Goal: Task Accomplishment & Management: Complete application form

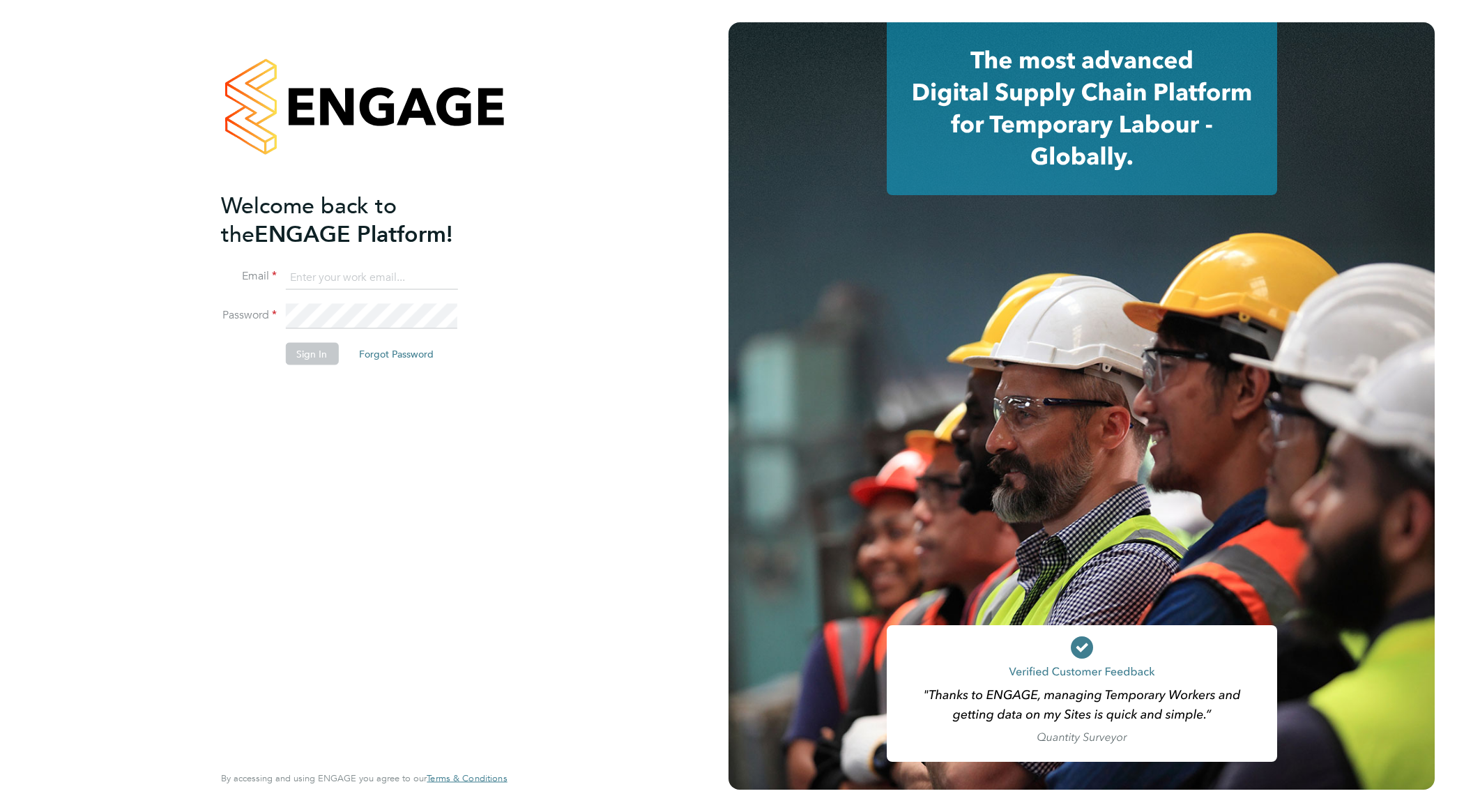
type input "nathan.morris@ncclondon.ac.uk"
click at [313, 353] on button "Sign In" at bounding box center [311, 354] width 53 height 22
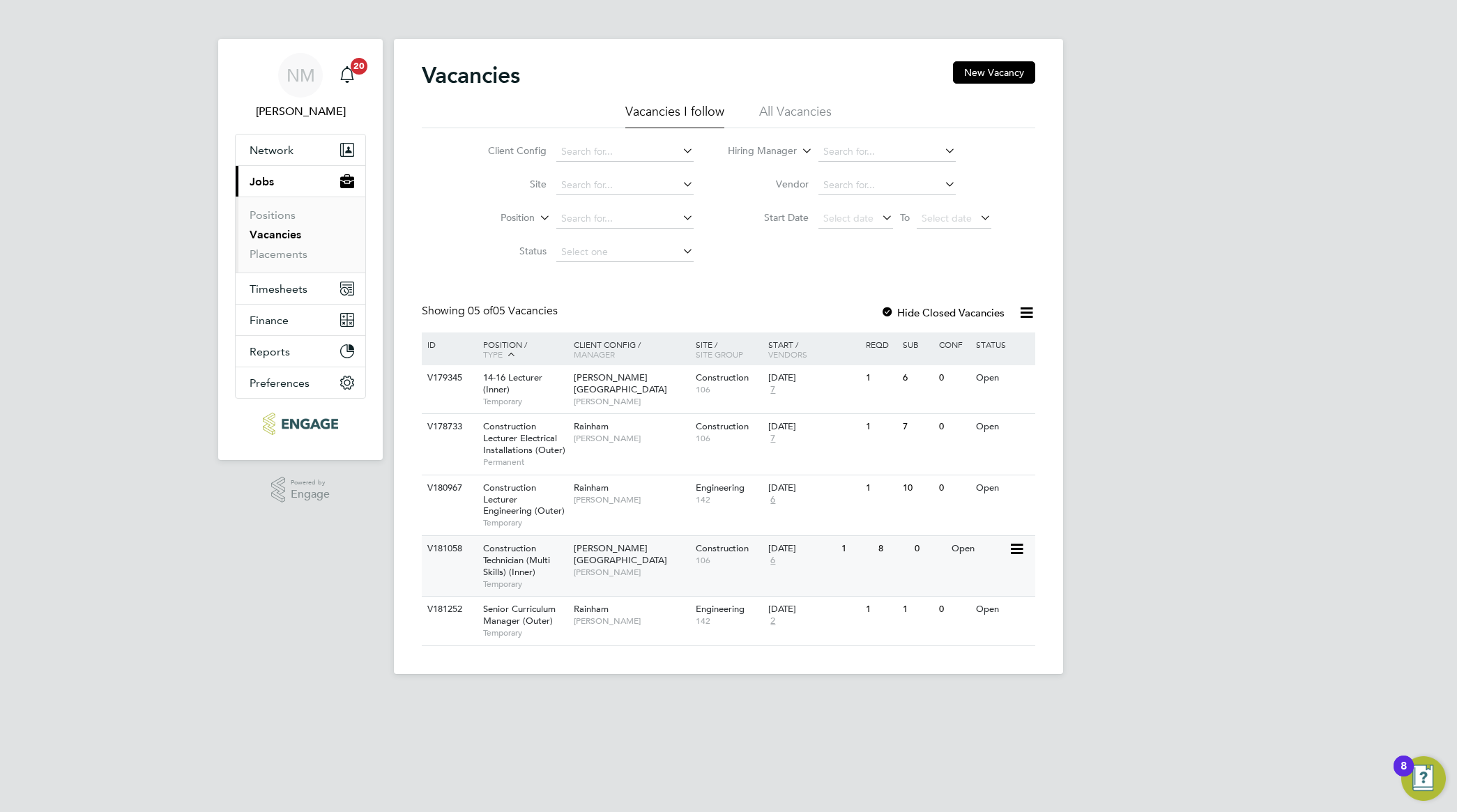
click at [541, 565] on span "Construction Technician (Multi Skills) (Inner)" at bounding box center [516, 560] width 67 height 35
